Goal: Check status

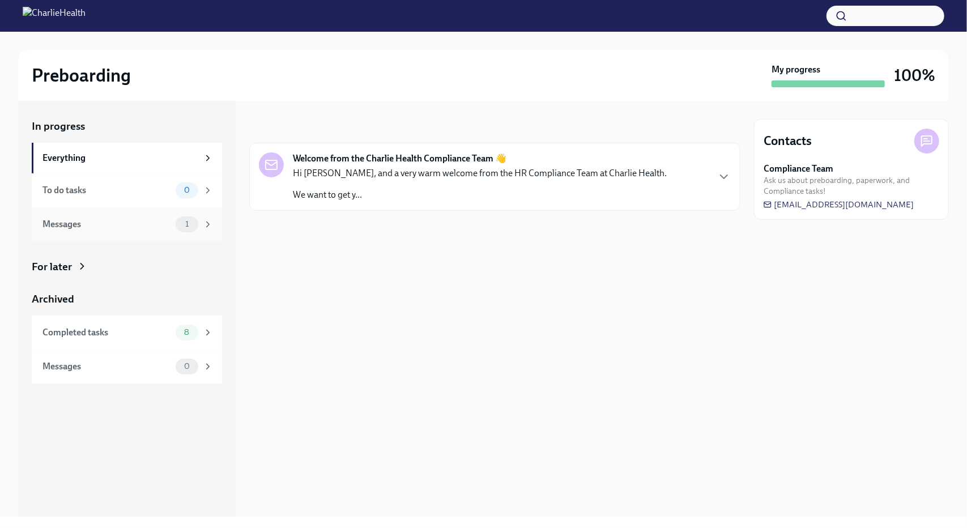
click at [100, 221] on div "Messages" at bounding box center [106, 224] width 129 height 12
click at [191, 225] on span "1" at bounding box center [186, 224] width 17 height 8
click at [558, 183] on div "Hi [PERSON_NAME], and a very warm welcome from the HR Compliance Team at Charli…" at bounding box center [480, 184] width 374 height 34
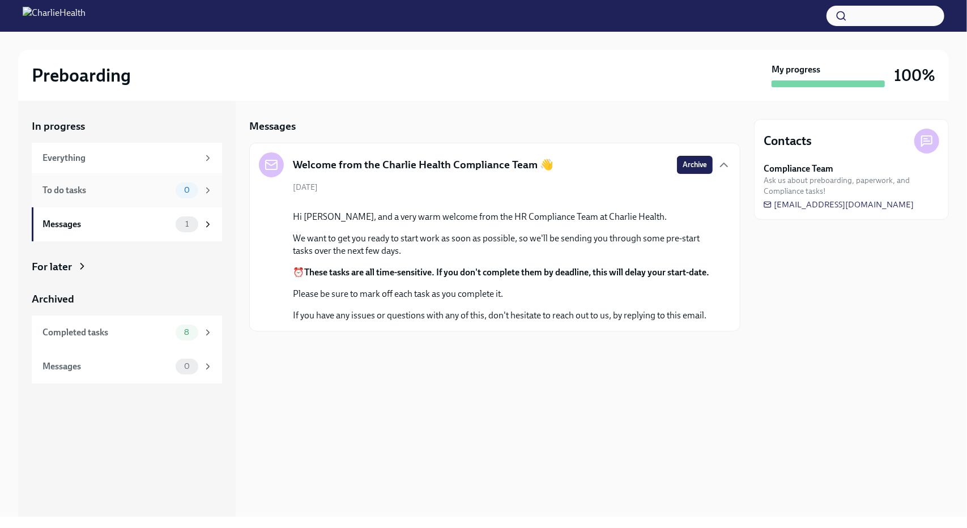
click at [90, 189] on div "To do tasks" at bounding box center [106, 190] width 129 height 12
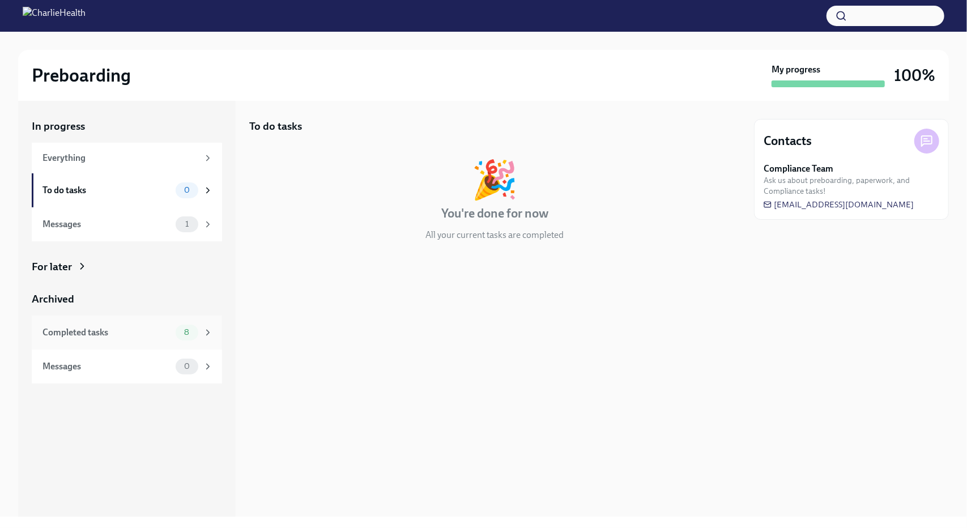
click at [132, 331] on div "Completed tasks" at bounding box center [106, 332] width 129 height 12
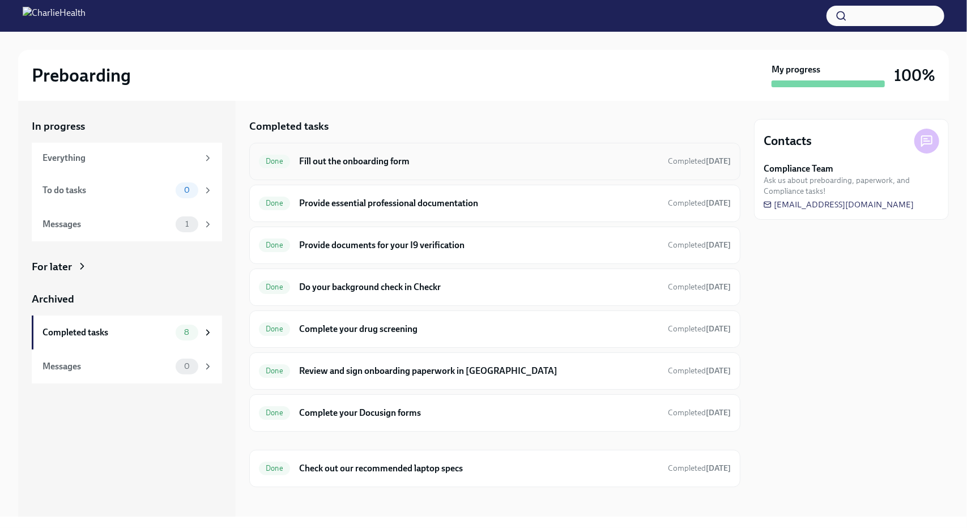
click at [540, 168] on div "Done Fill out the onboarding form Completed [DATE]" at bounding box center [495, 161] width 472 height 18
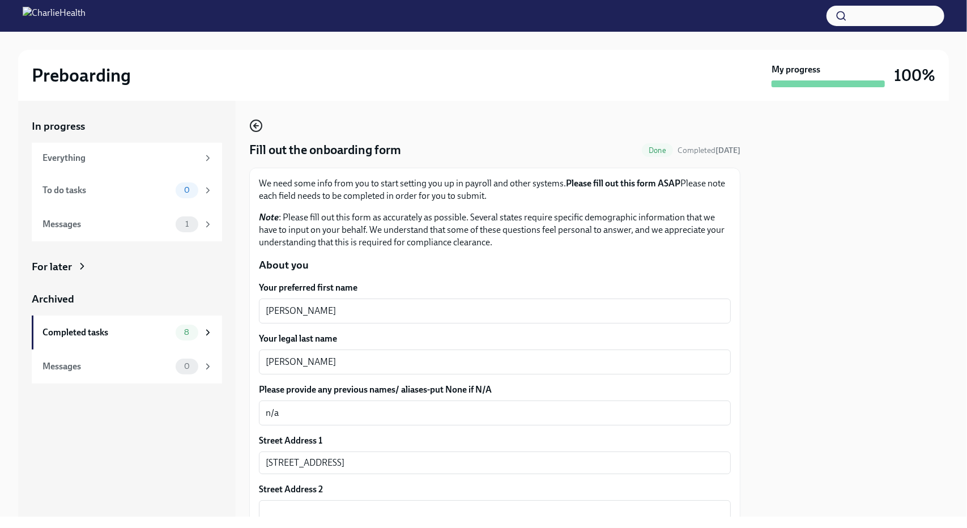
click at [256, 129] on icon "button" at bounding box center [256, 126] width 14 height 14
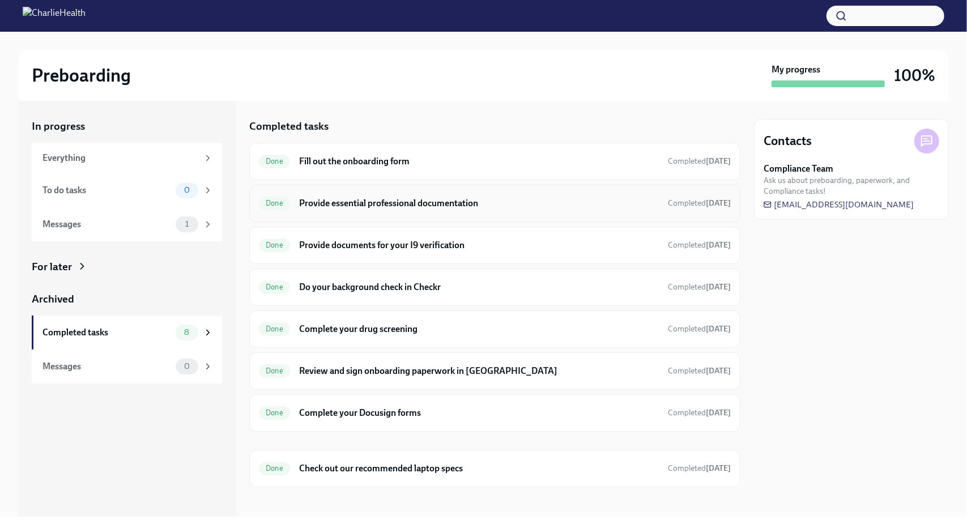
click at [410, 200] on h6 "Provide essential professional documentation" at bounding box center [479, 203] width 360 height 12
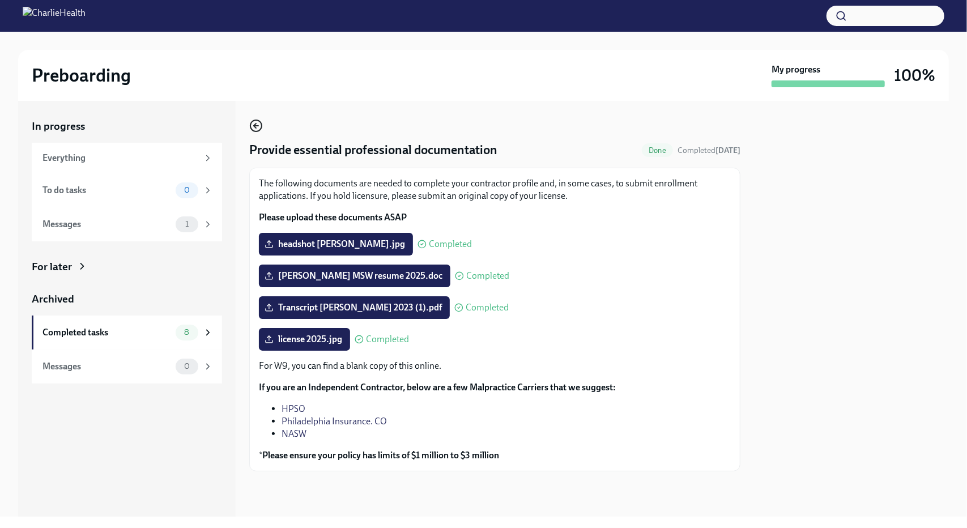
click at [256, 126] on icon "button" at bounding box center [256, 126] width 5 height 0
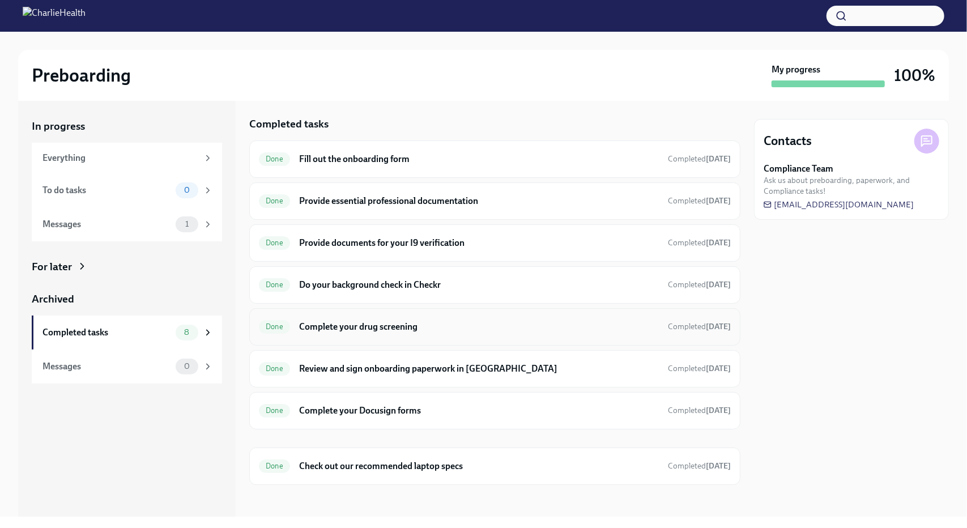
scroll to position [3, 0]
click at [433, 365] on h6 "Review and sign onboarding paperwork in [GEOGRAPHIC_DATA]" at bounding box center [479, 367] width 360 height 12
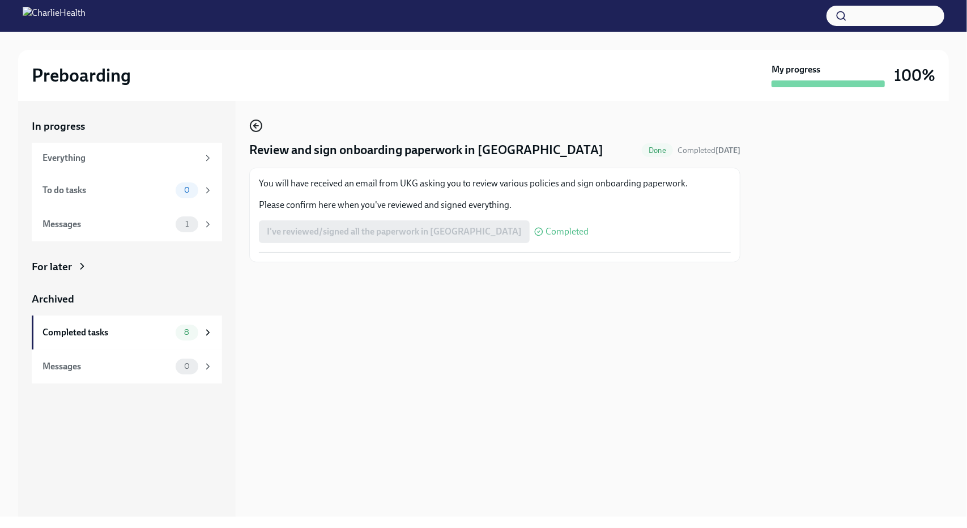
click at [254, 123] on icon "button" at bounding box center [256, 126] width 14 height 14
